Goal: Information Seeking & Learning: Learn about a topic

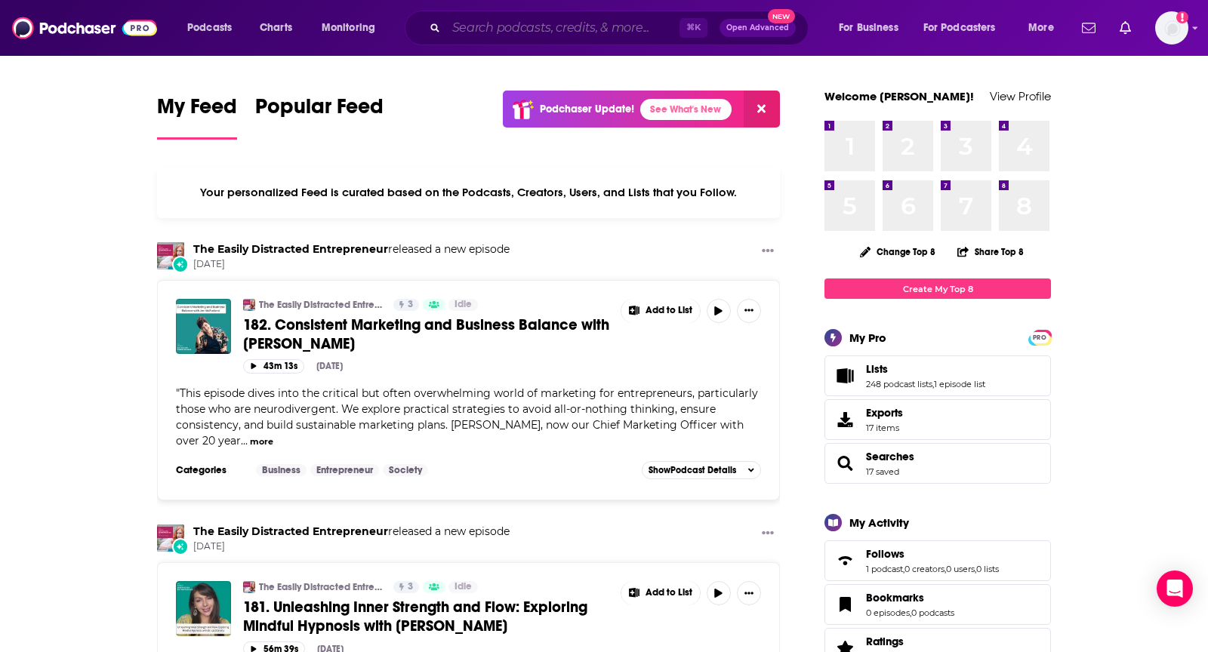
click at [514, 16] on input "Search podcasts, credits, & more..." at bounding box center [562, 28] width 233 height 24
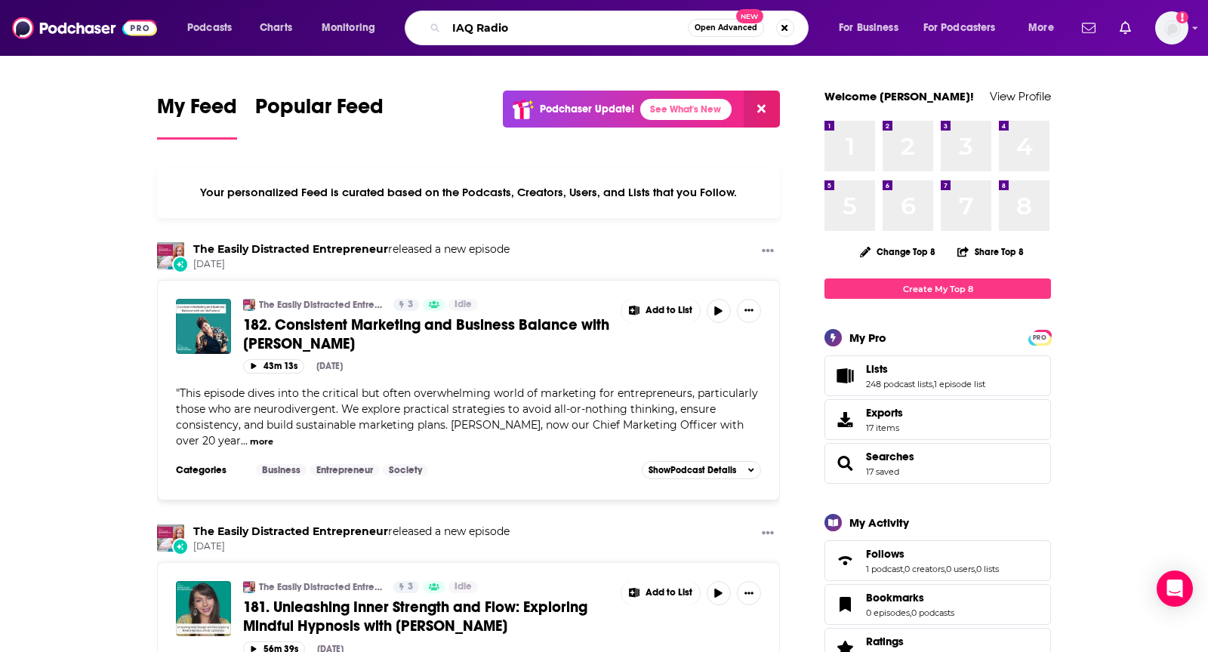
type input "IAQ Radio"
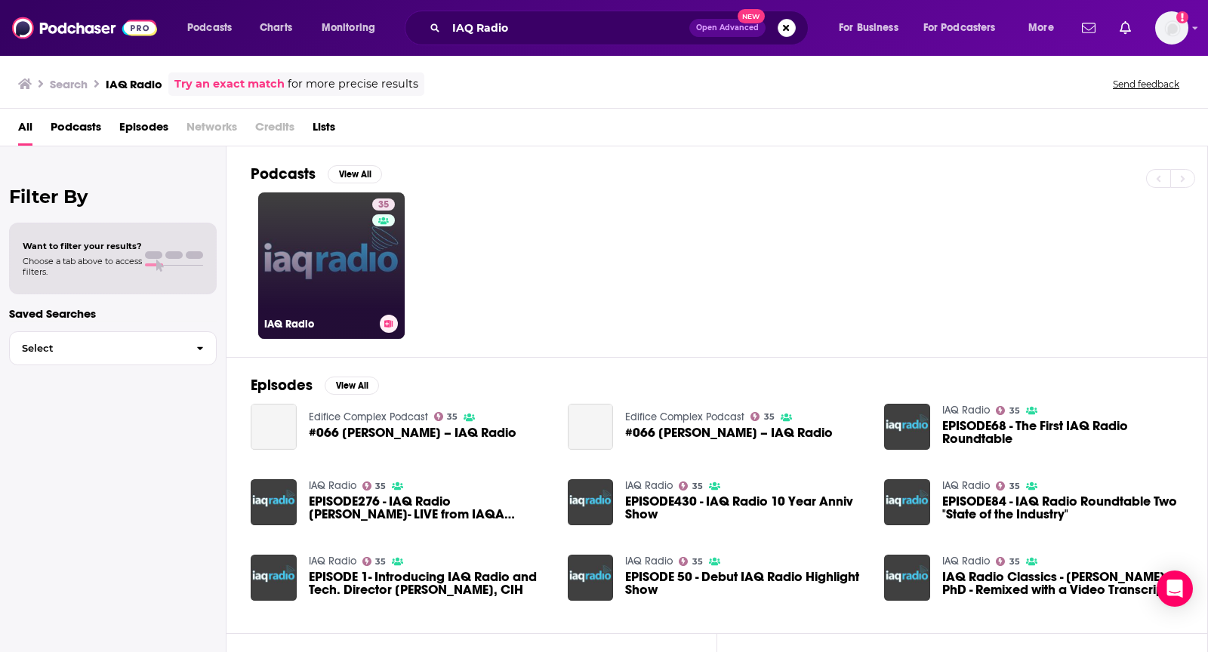
click at [332, 226] on link "35 IAQ Radio" at bounding box center [331, 265] width 146 height 146
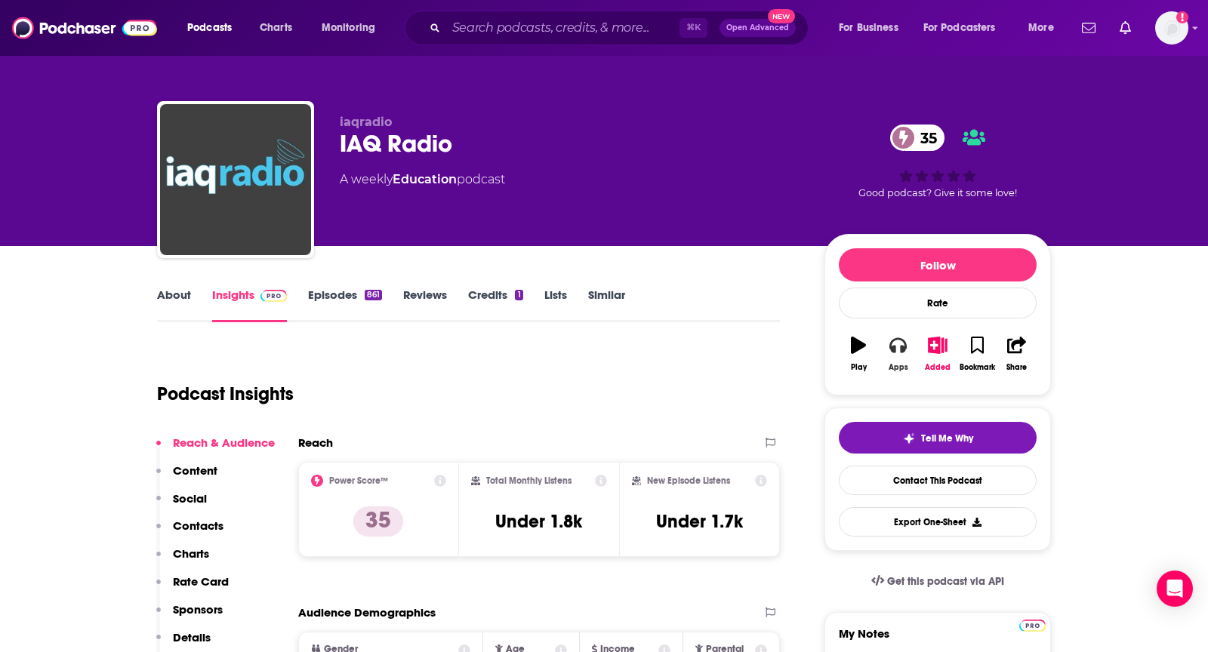
click at [889, 350] on icon "button" at bounding box center [897, 345] width 17 height 17
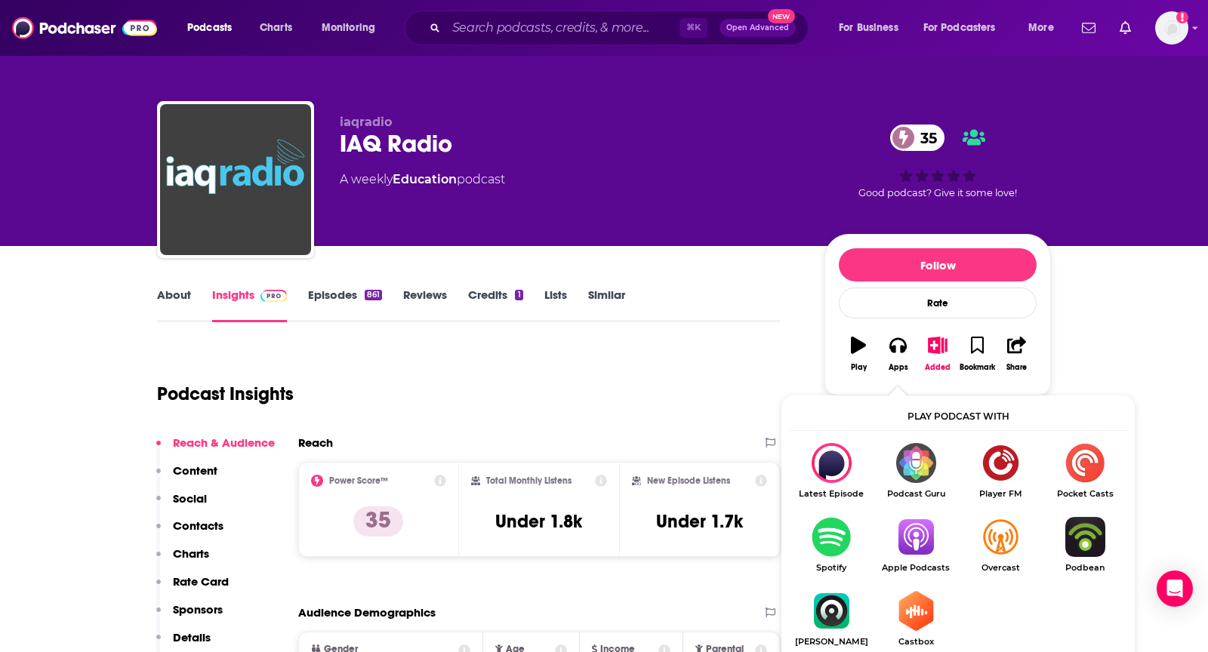
click at [919, 550] on img "Show Listen On dropdown" at bounding box center [915, 537] width 85 height 40
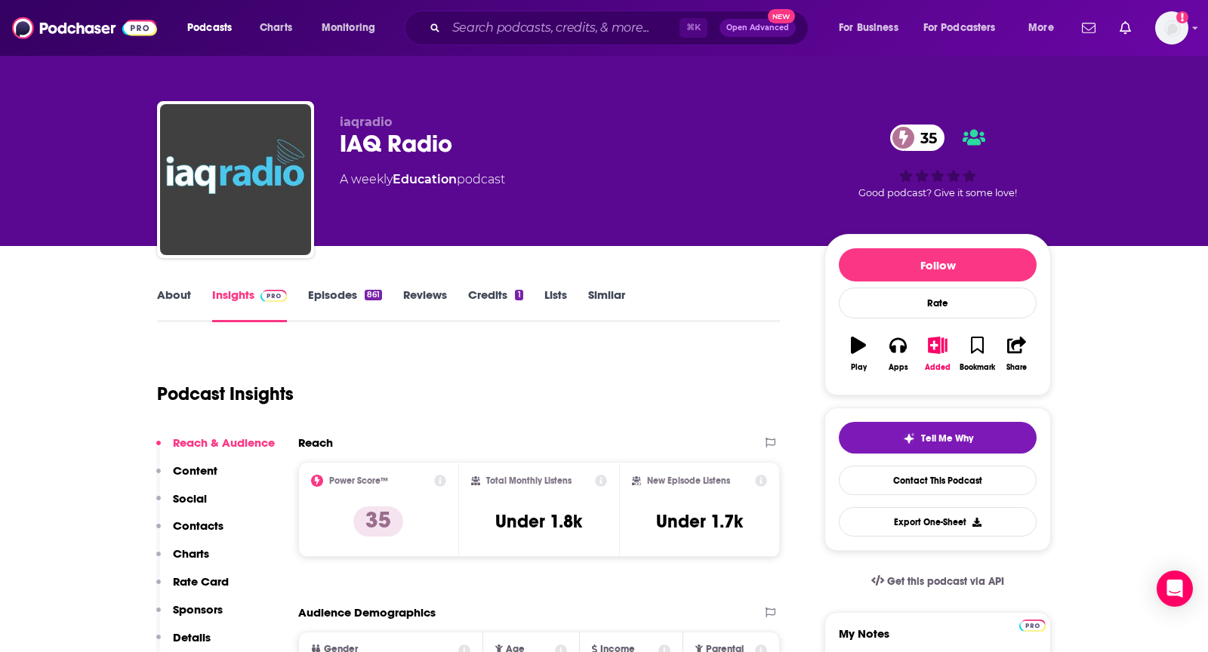
click at [164, 302] on link "About" at bounding box center [174, 305] width 34 height 35
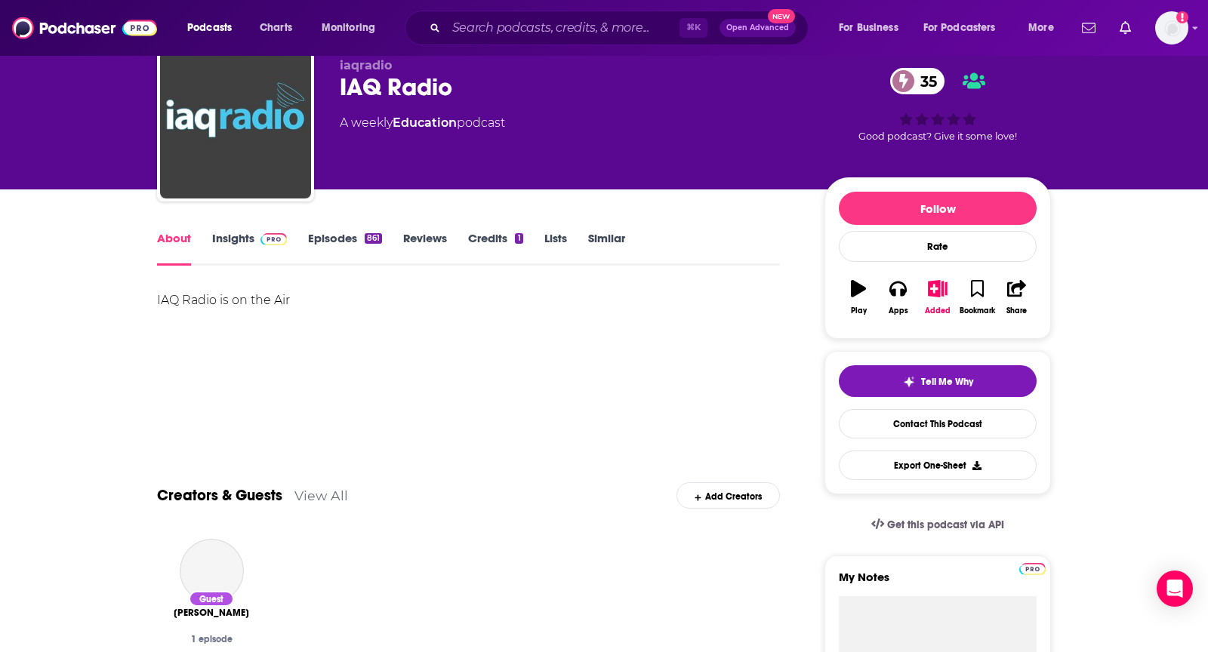
scroll to position [62, 0]
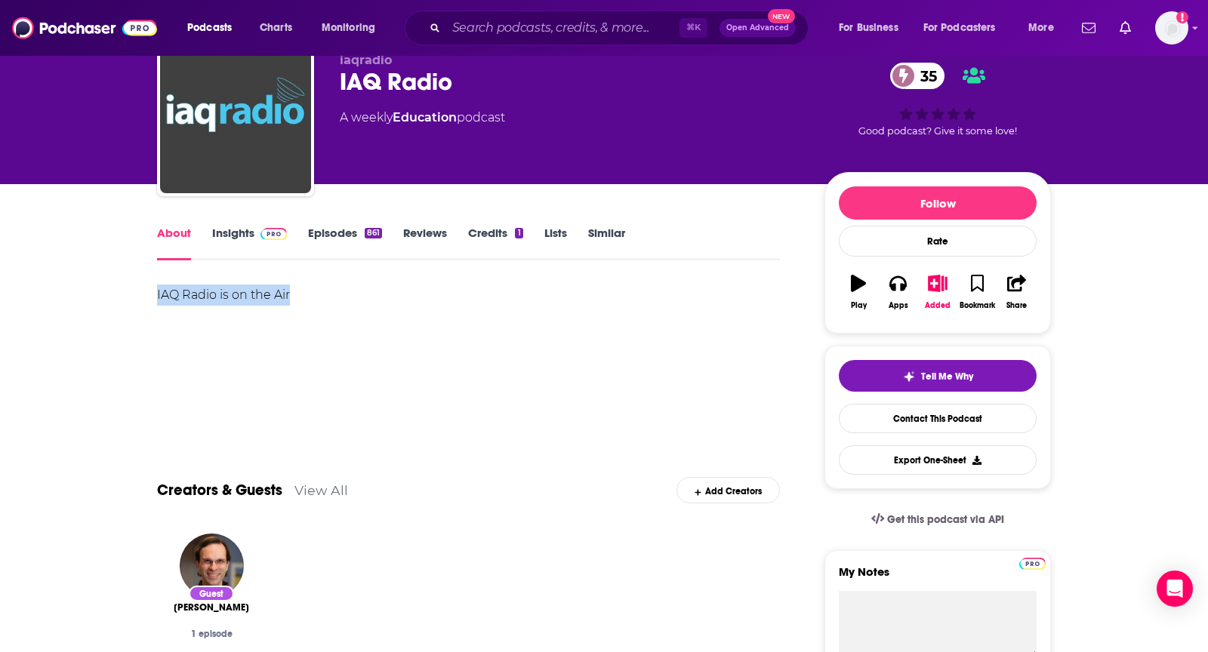
drag, startPoint x: 301, startPoint y: 300, endPoint x: 148, endPoint y: 303, distance: 153.3
copy div "IAQ Radio is on the Air"
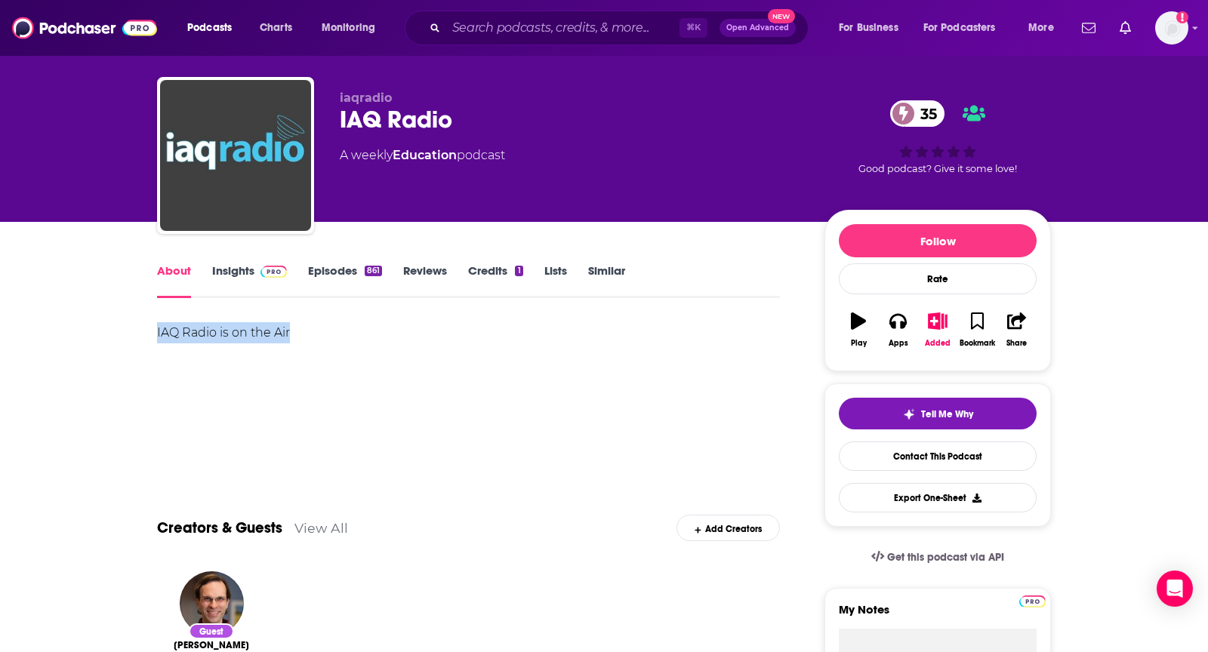
scroll to position [0, 0]
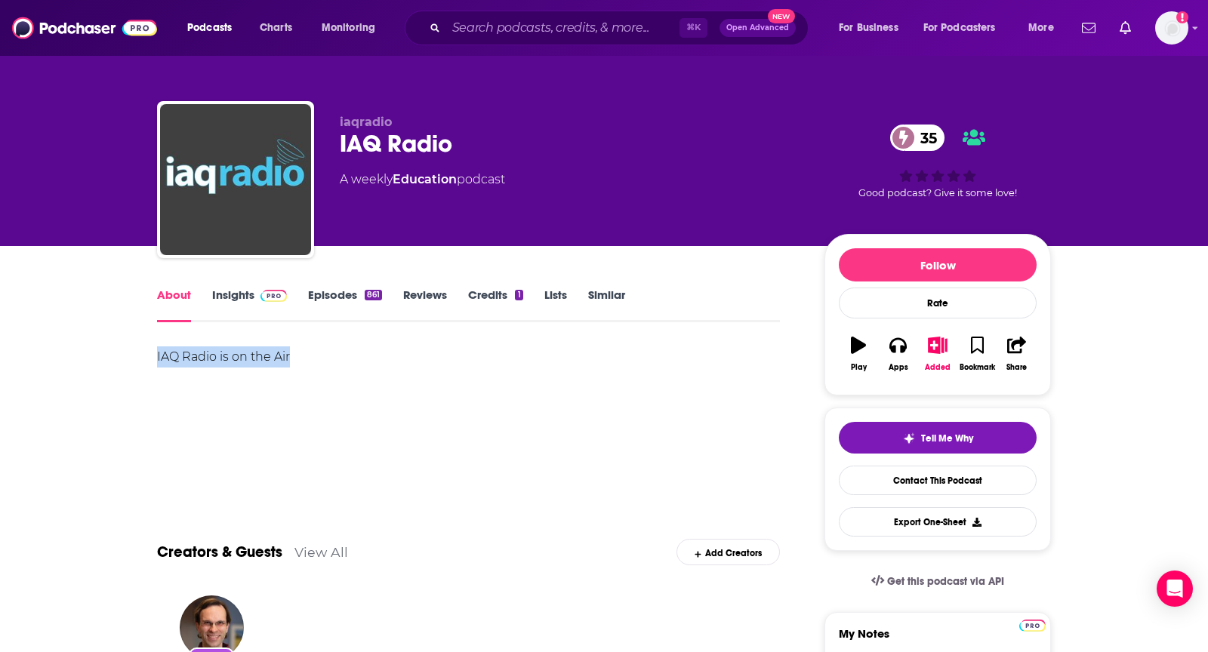
click at [242, 299] on link "Insights" at bounding box center [249, 305] width 75 height 35
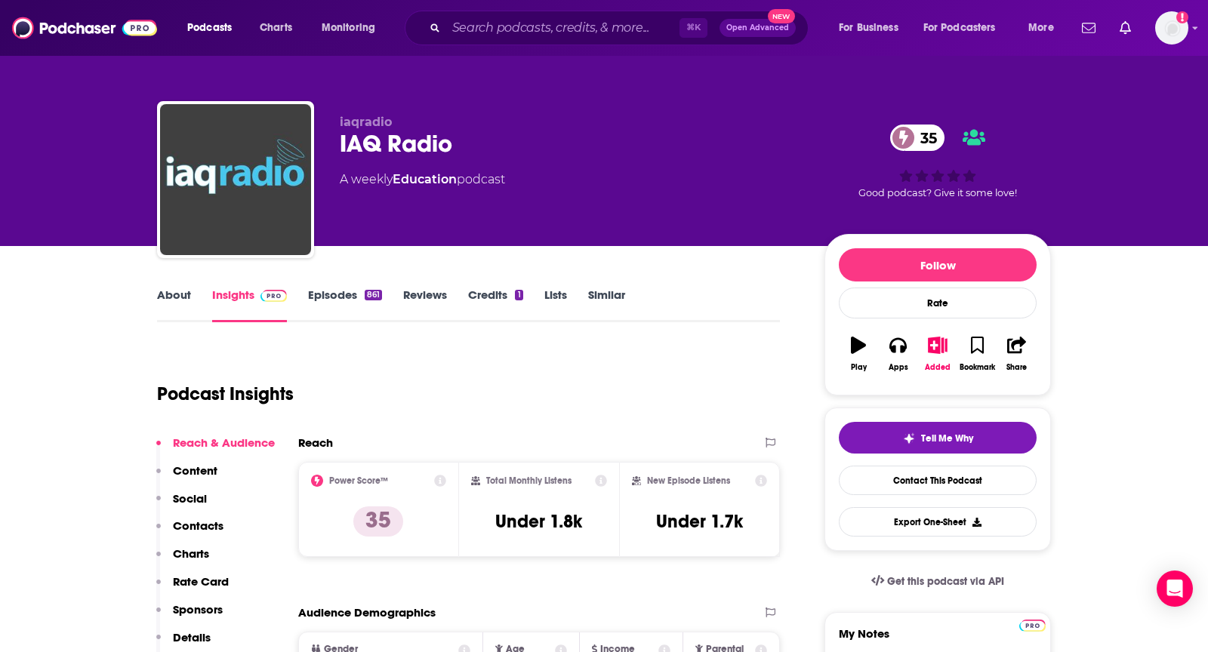
click at [173, 312] on link "About" at bounding box center [174, 305] width 34 height 35
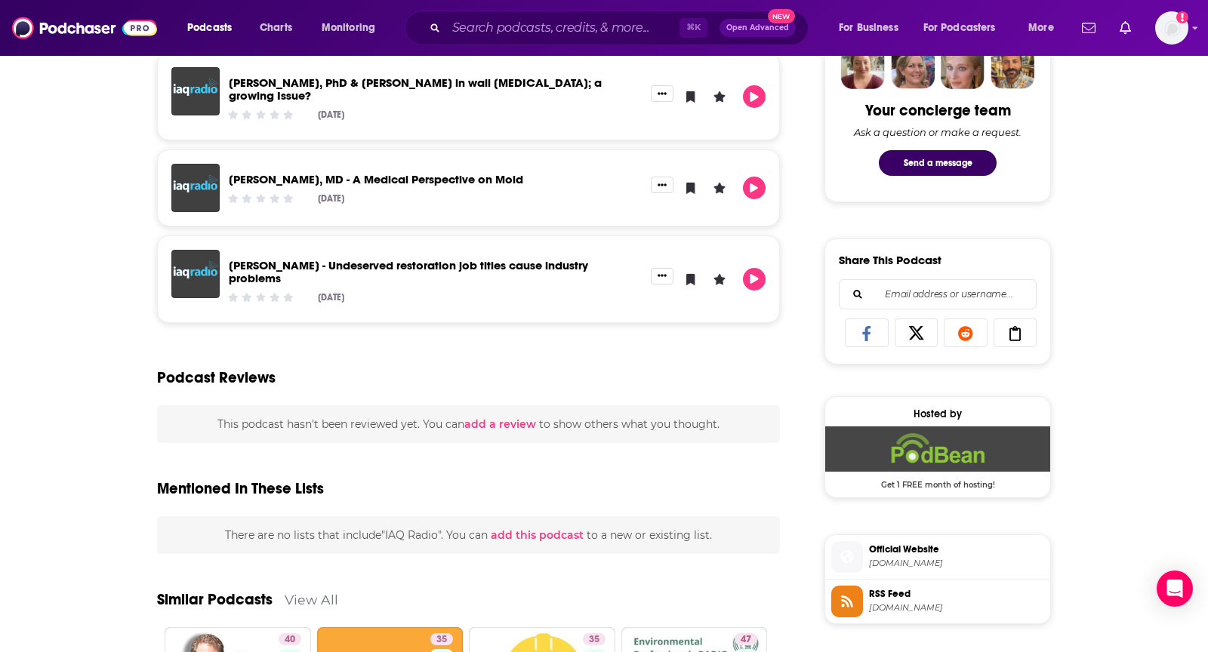
scroll to position [760, 0]
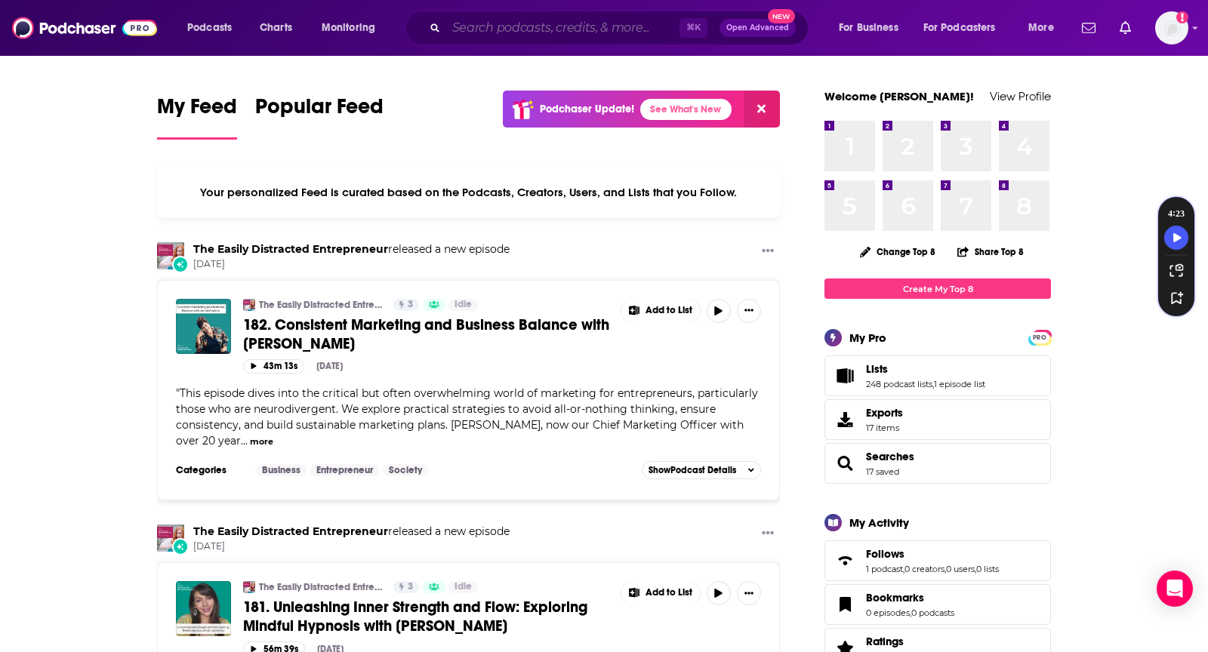
click at [514, 29] on input "Search podcasts, credits, & more..." at bounding box center [562, 28] width 233 height 24
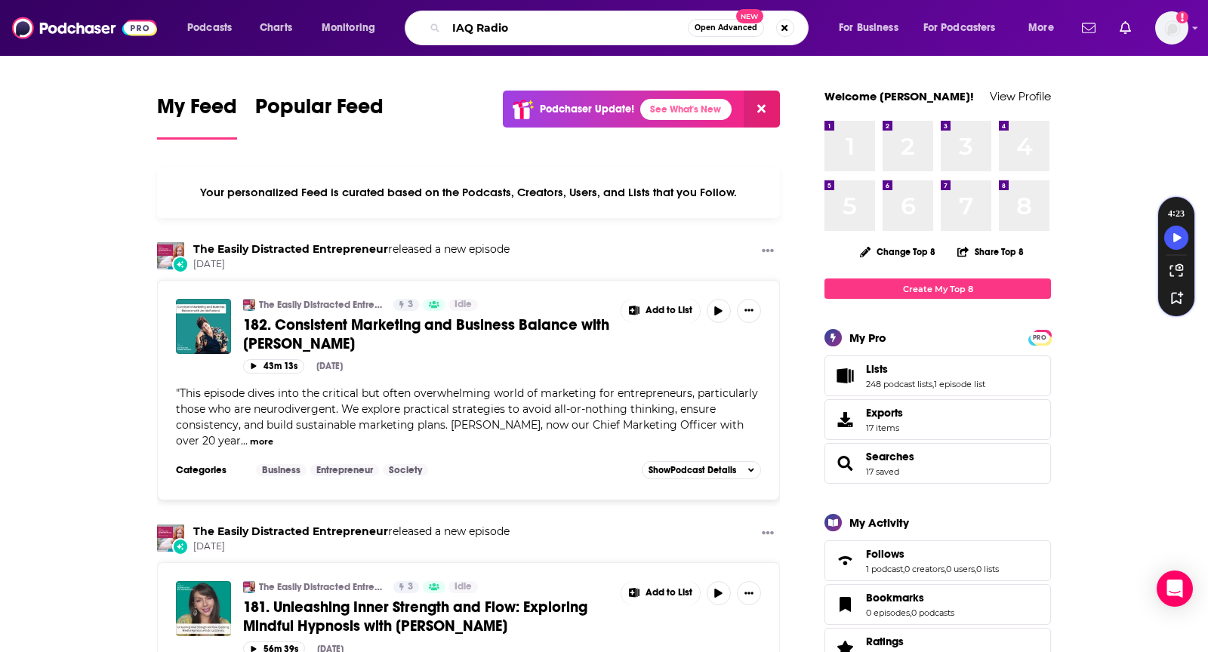
type input "IAQ Radio"
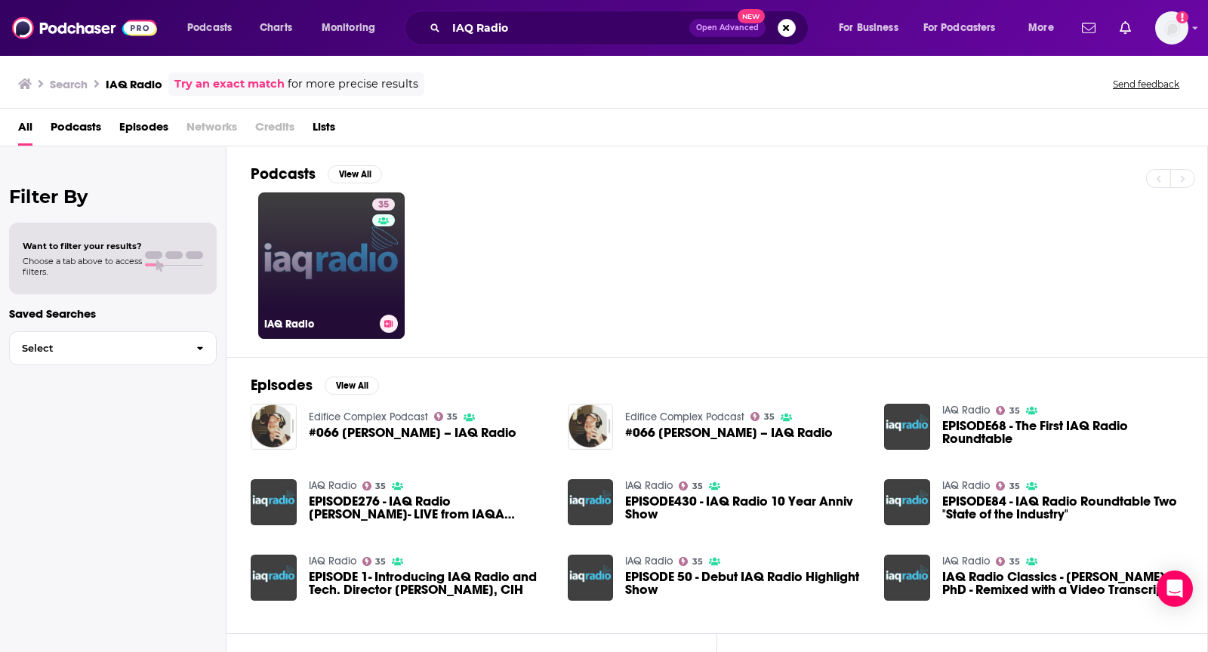
click at [280, 217] on link "35 IAQ Radio" at bounding box center [331, 265] width 146 height 146
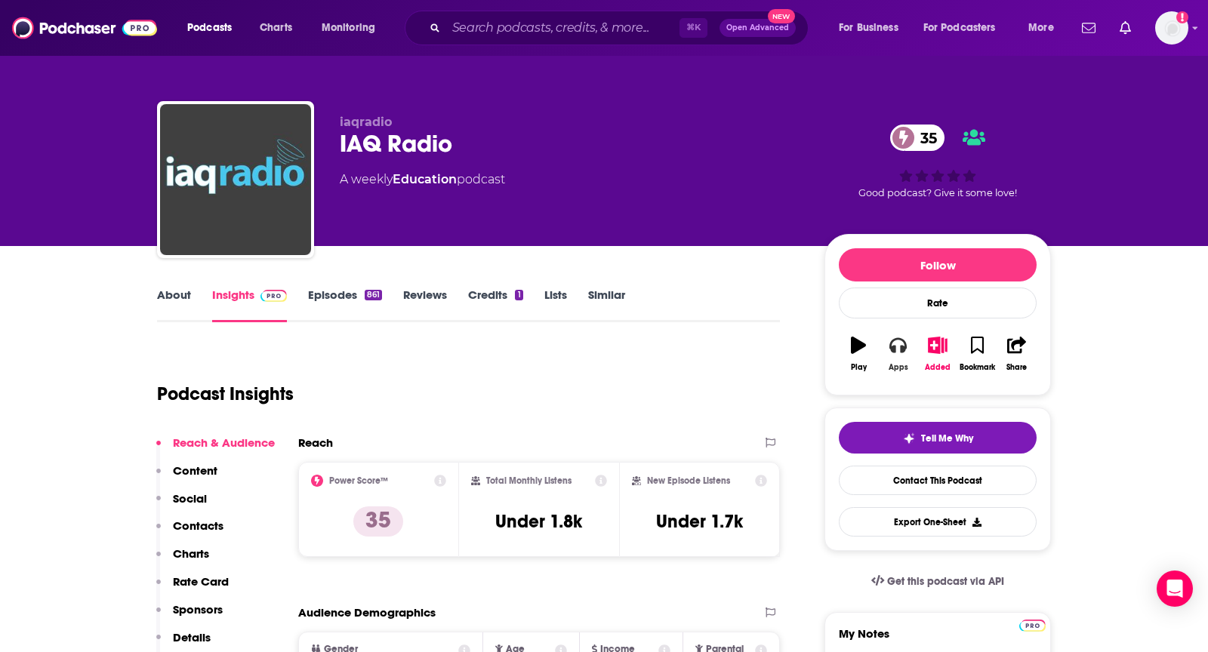
click at [901, 338] on icon "button" at bounding box center [897, 345] width 17 height 15
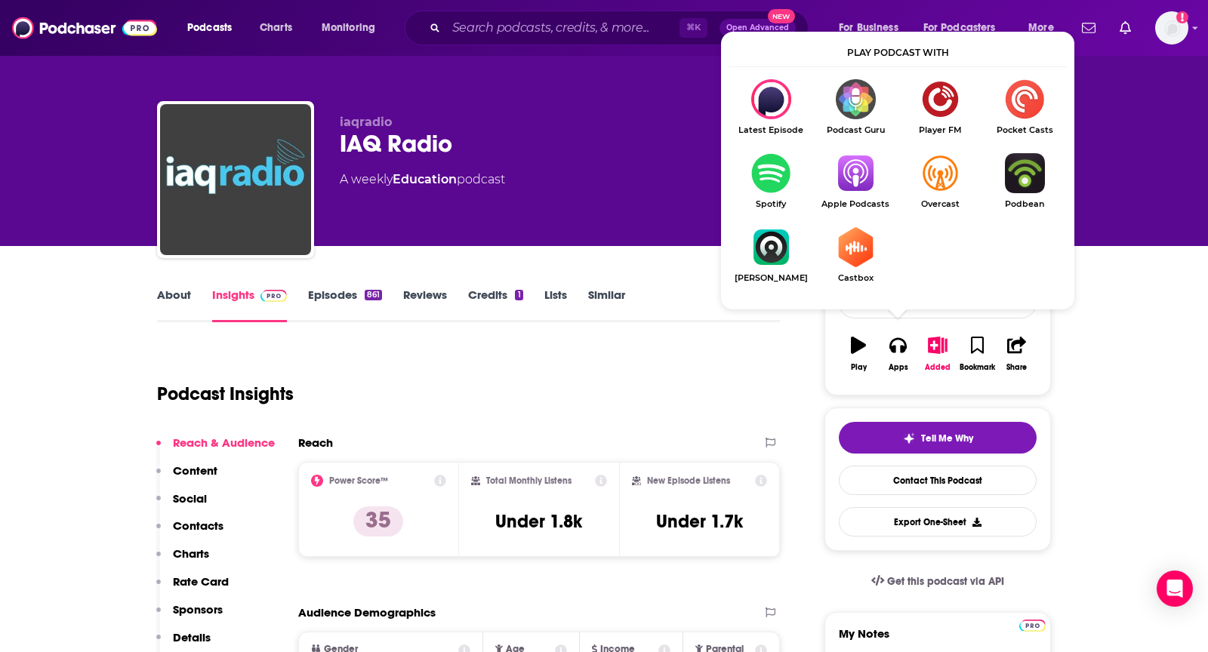
click at [852, 182] on img "Show Listen On dropdown" at bounding box center [855, 173] width 85 height 40
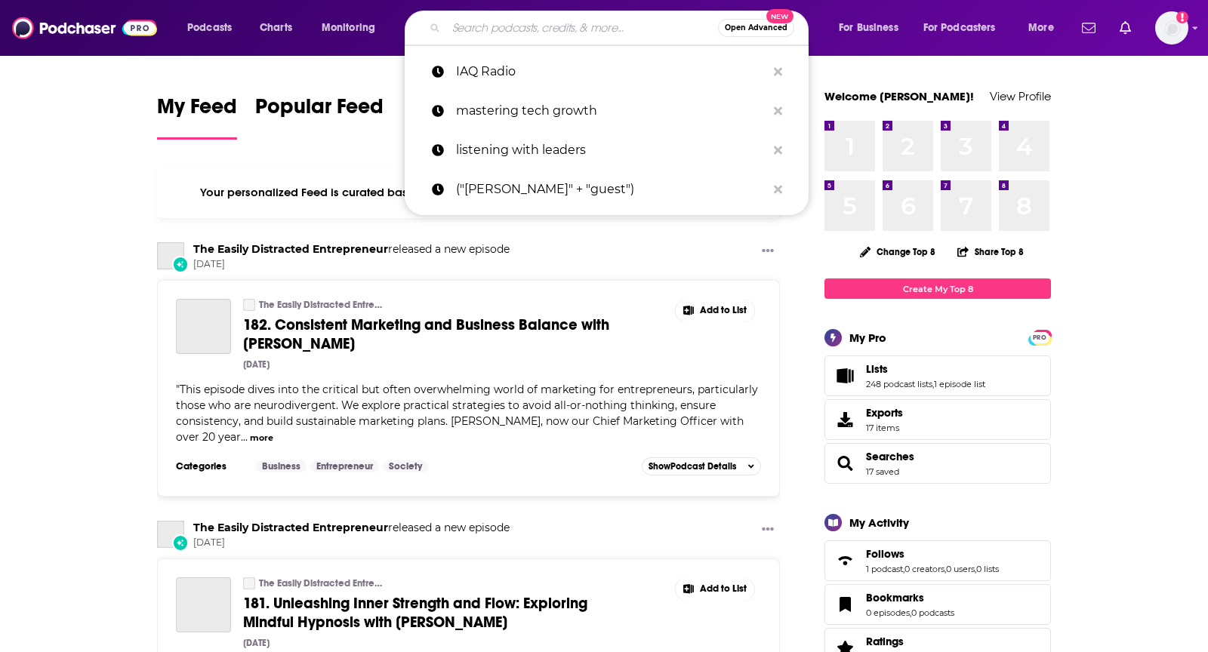
click at [630, 26] on input "Search podcasts, credits, & more..." at bounding box center [582, 28] width 272 height 24
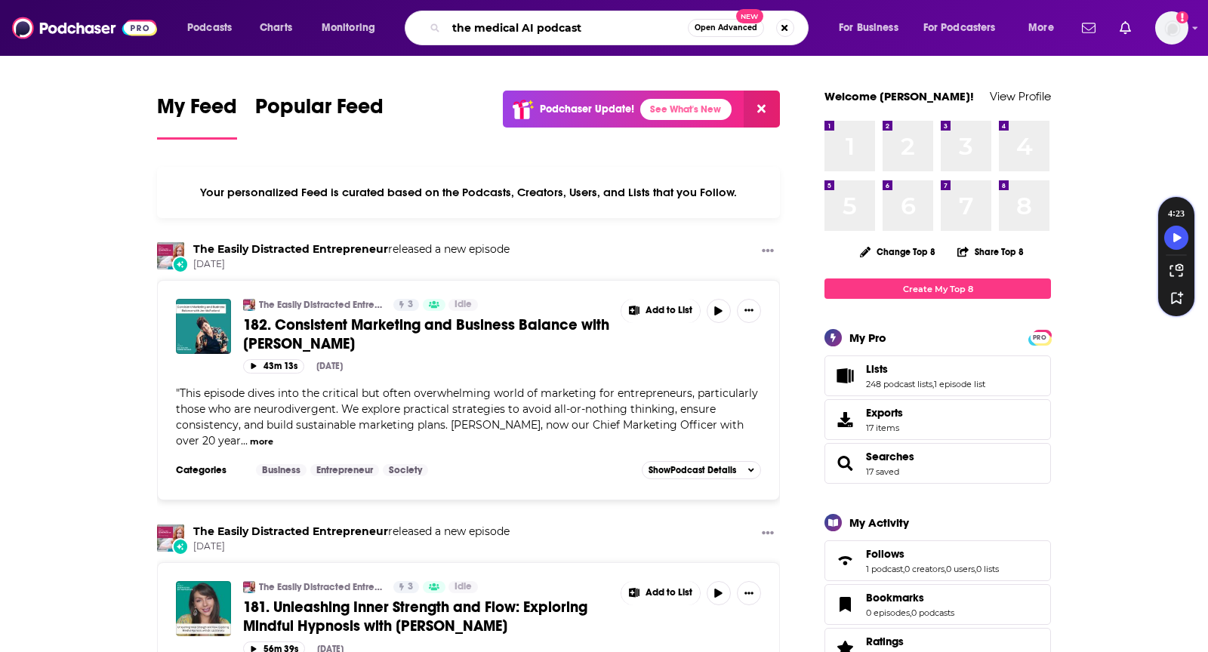
type input "the medical AI podcast"
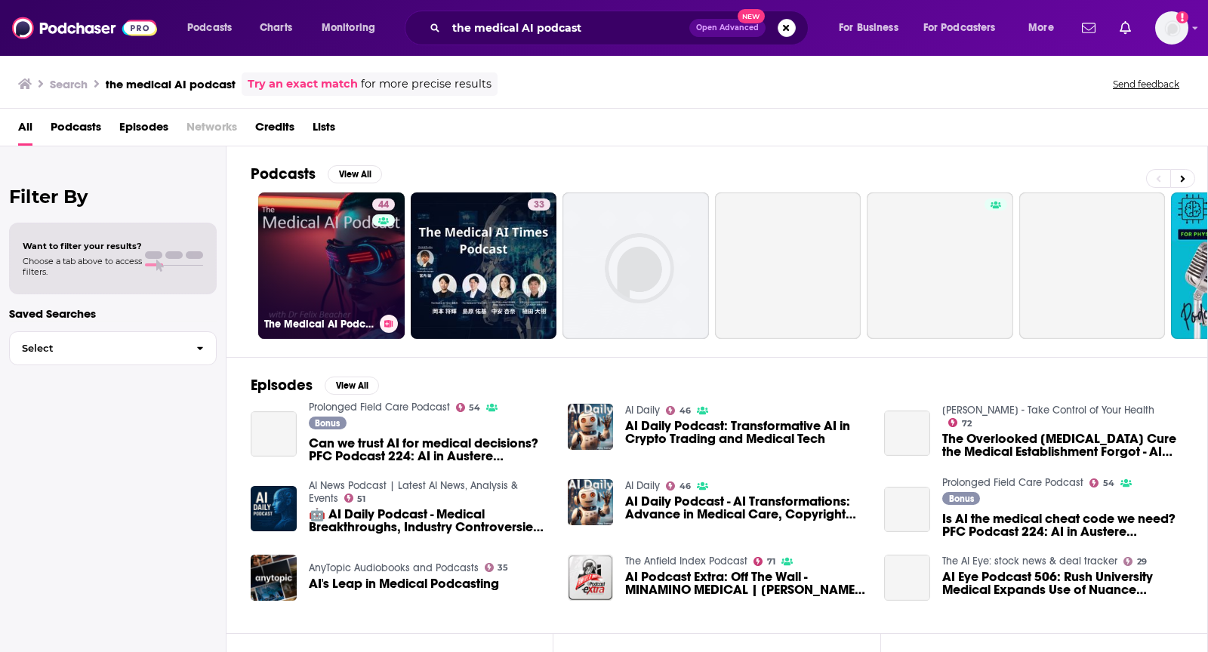
click at [285, 276] on link "44 The Medical AI Podcast" at bounding box center [331, 265] width 146 height 146
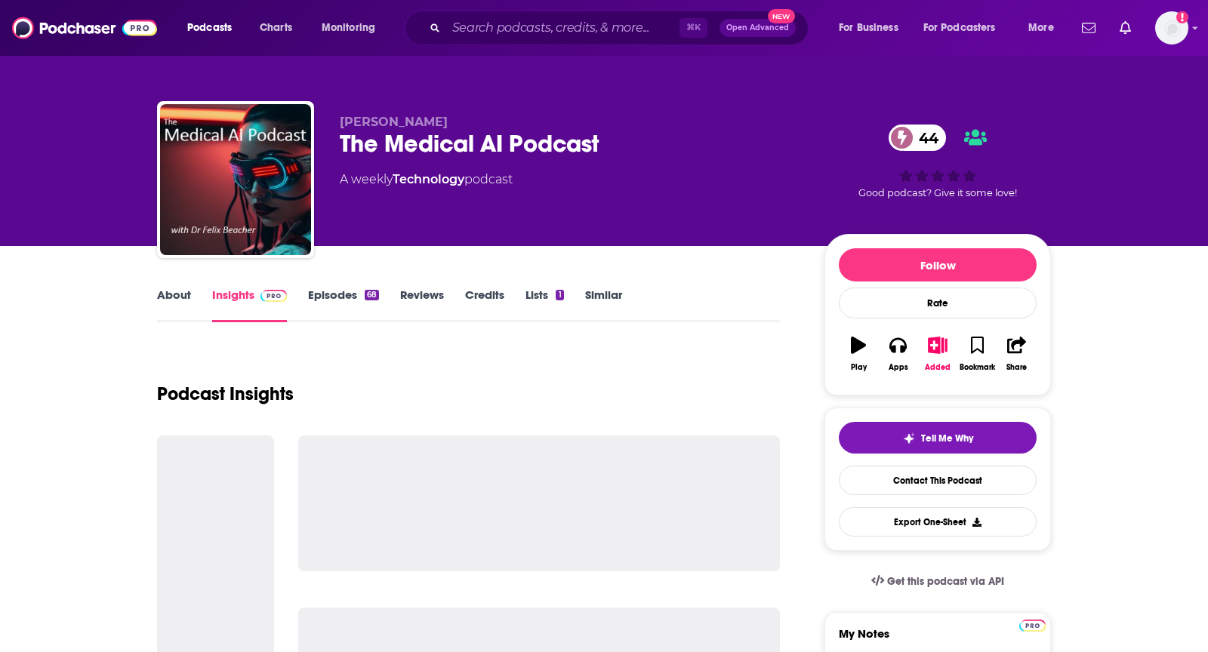
click at [189, 302] on link "About" at bounding box center [174, 305] width 34 height 35
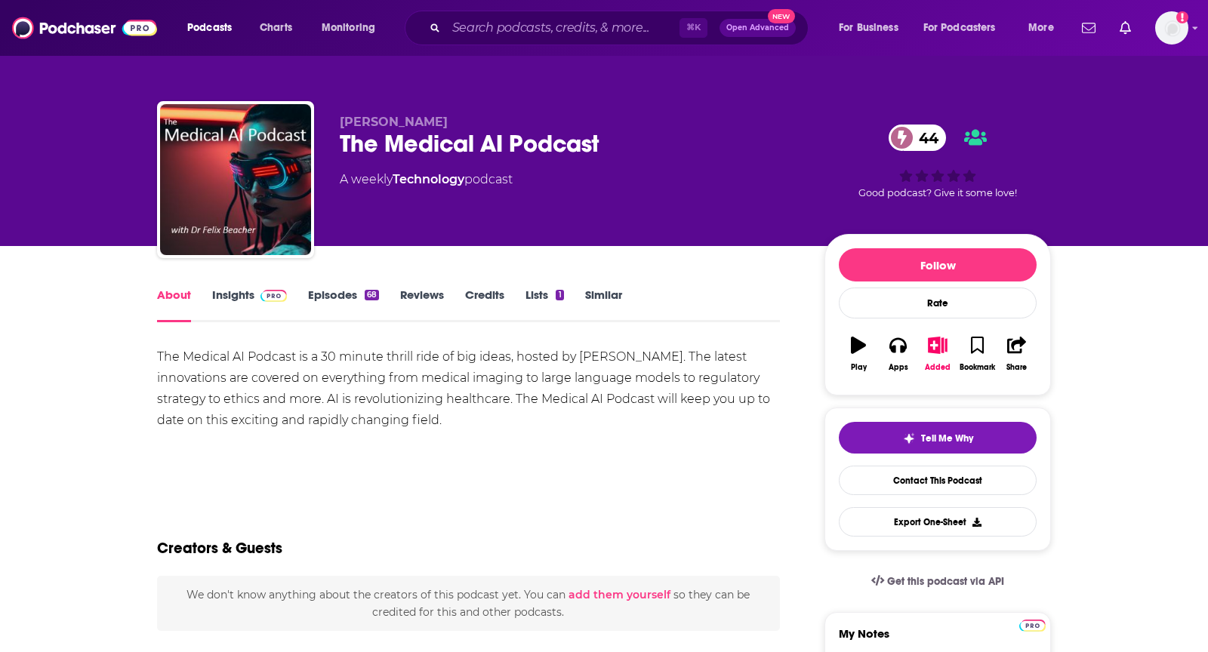
scroll to position [9, 0]
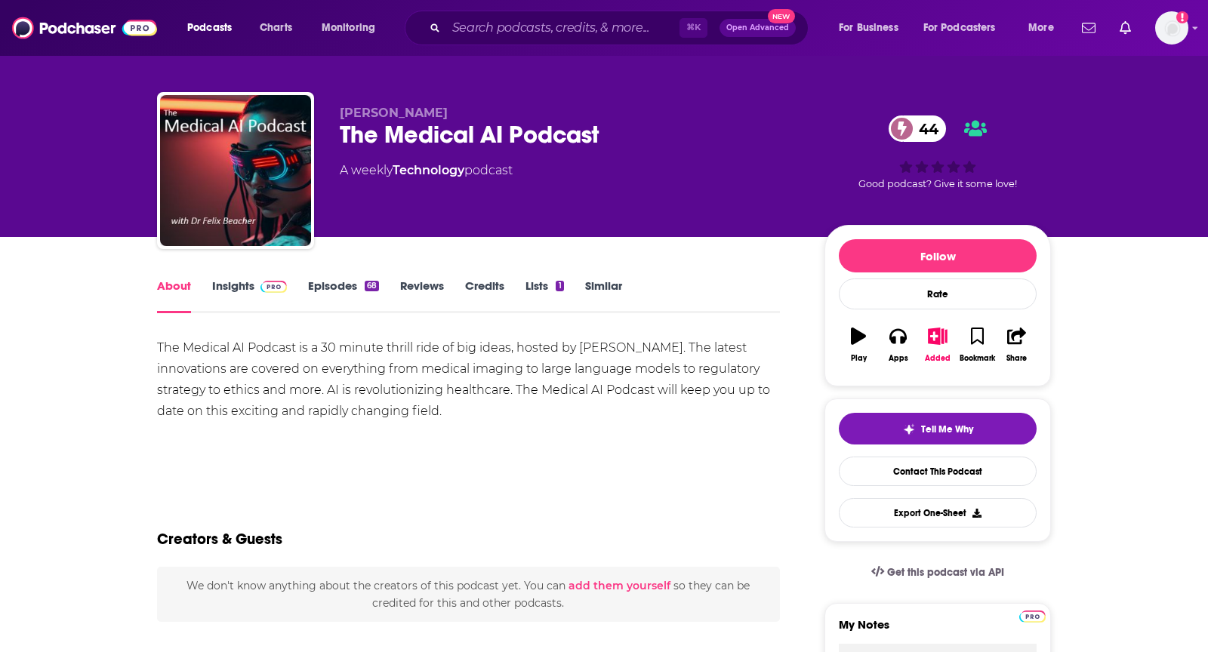
drag, startPoint x: 149, startPoint y: 350, endPoint x: 581, endPoint y: 402, distance: 434.1
copy div "The Medical AI Podcast is a 30 minute thrill ride of big ideas, hosted by [PERS…"
click at [233, 282] on link "Insights" at bounding box center [249, 296] width 75 height 35
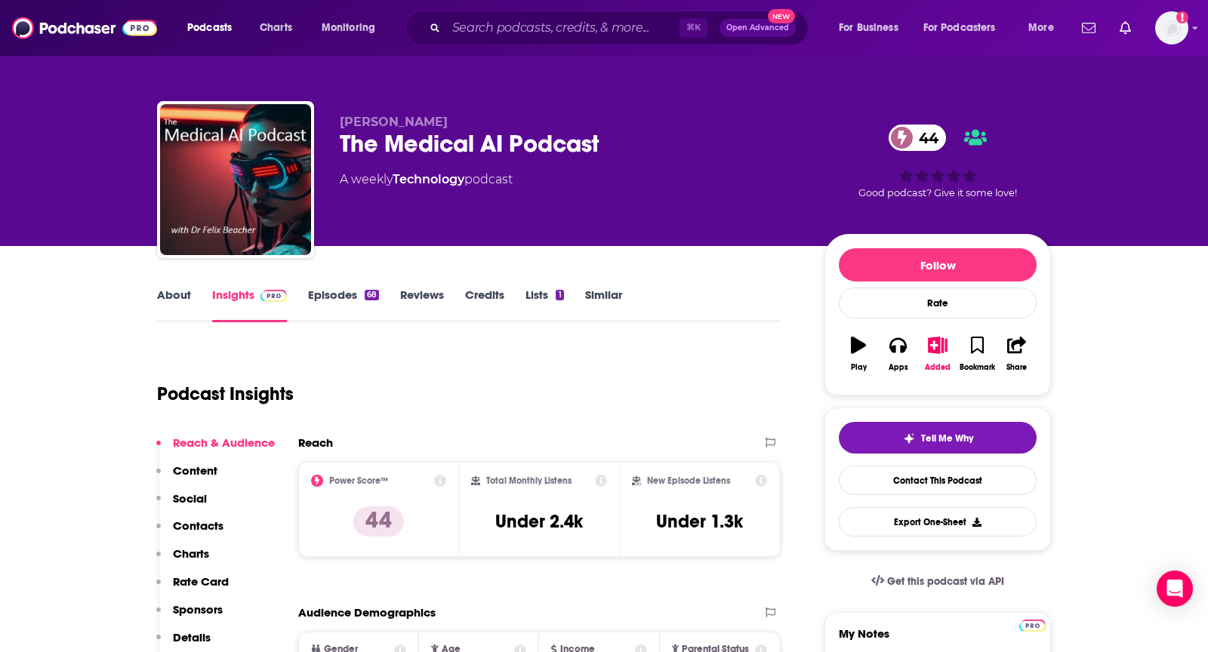
click at [169, 301] on link "About" at bounding box center [174, 305] width 34 height 35
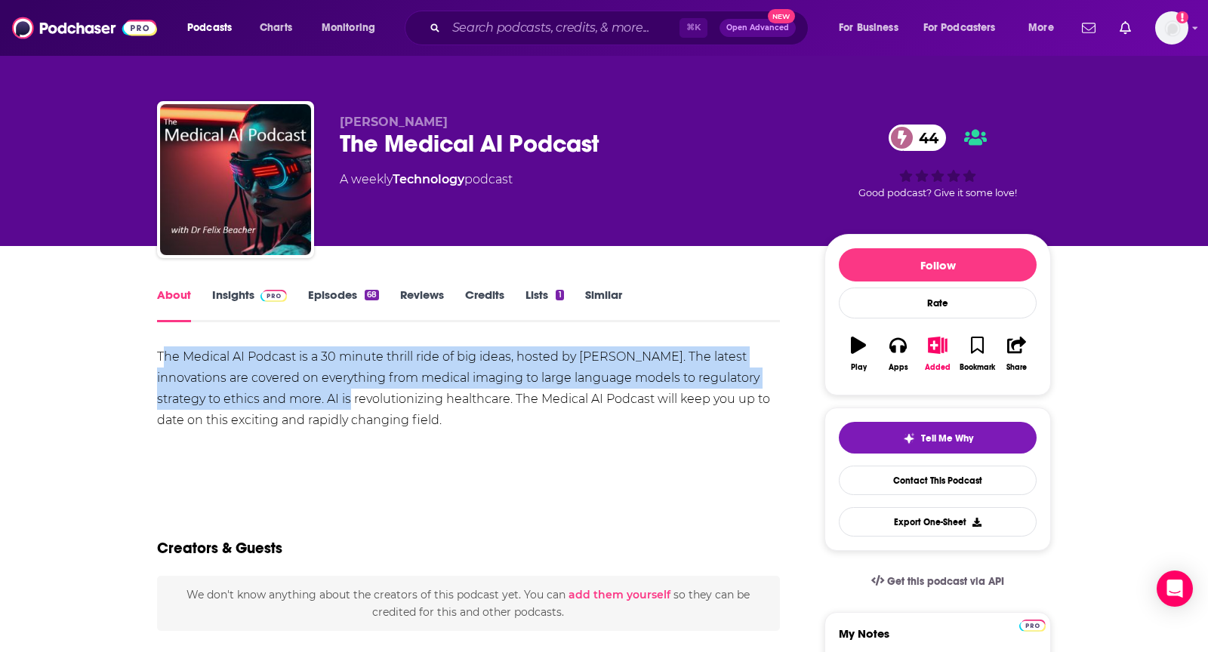
drag, startPoint x: 161, startPoint y: 356, endPoint x: 337, endPoint y: 401, distance: 181.4
click at [337, 401] on div "The Medical AI Podcast is a 30 minute thrill ride of big ideas, hosted by [PERS…" at bounding box center [468, 388] width 623 height 85
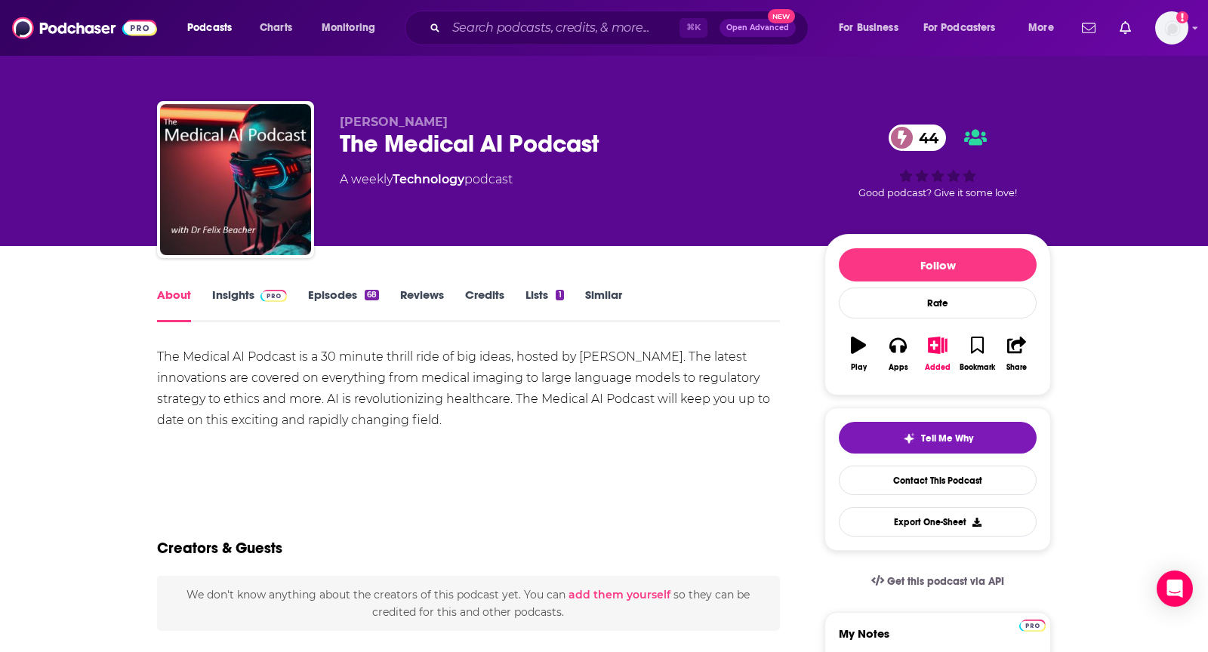
click at [346, 401] on div "The Medical AI Podcast is a 30 minute thrill ride of big ideas, hosted by [PERS…" at bounding box center [468, 388] width 623 height 85
drag, startPoint x: 445, startPoint y: 412, endPoint x: 433, endPoint y: 412, distance: 12.1
click at [433, 412] on div "The Medical AI Podcast is a 30 minute thrill ride of big ideas, hosted by [PERS…" at bounding box center [468, 388] width 623 height 85
